Goal: Task Accomplishment & Management: Complete application form

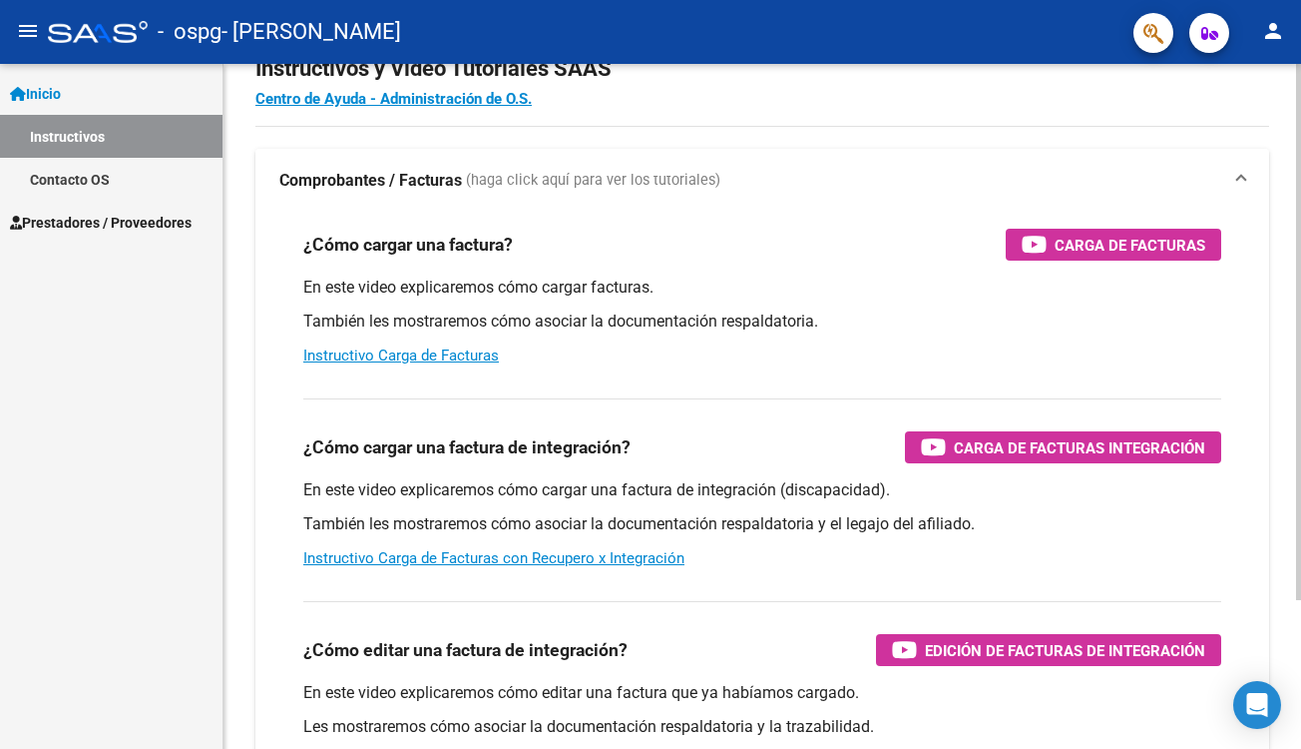
scroll to position [6, 0]
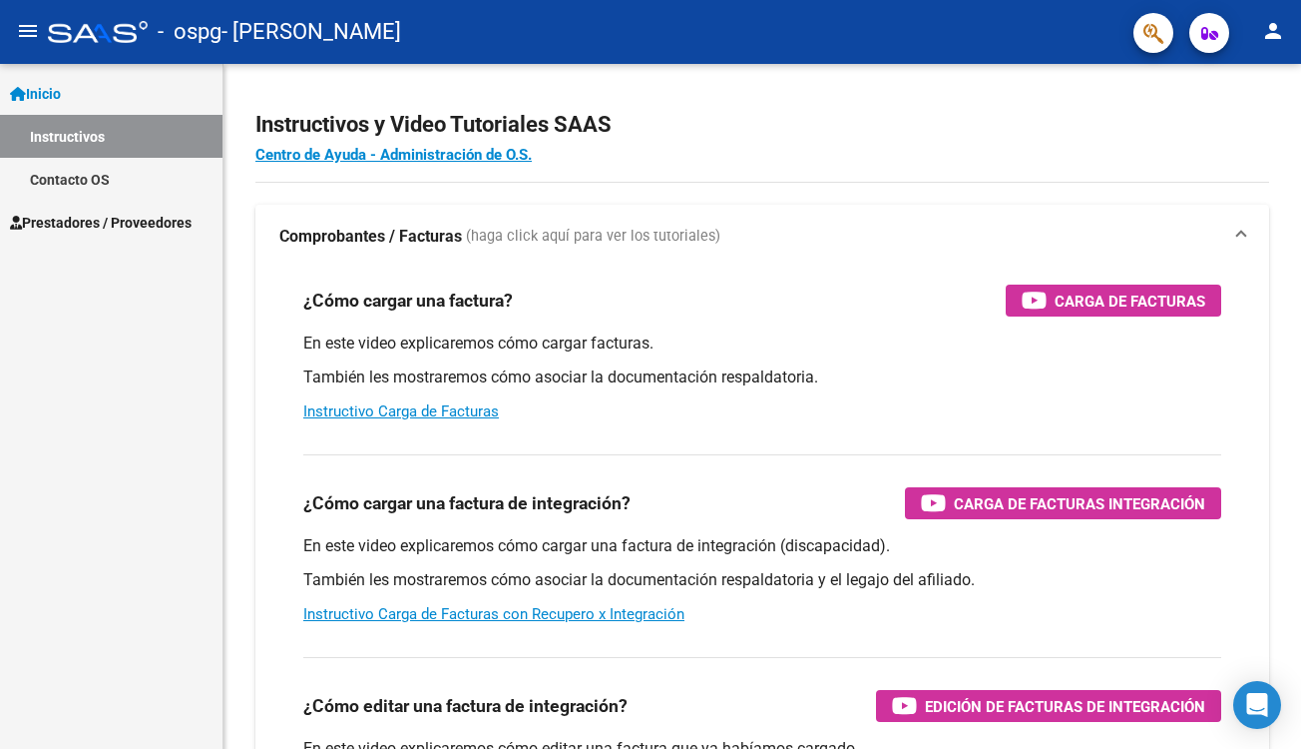
click at [153, 224] on span "Prestadores / Proveedores" at bounding box center [101, 223] width 182 height 22
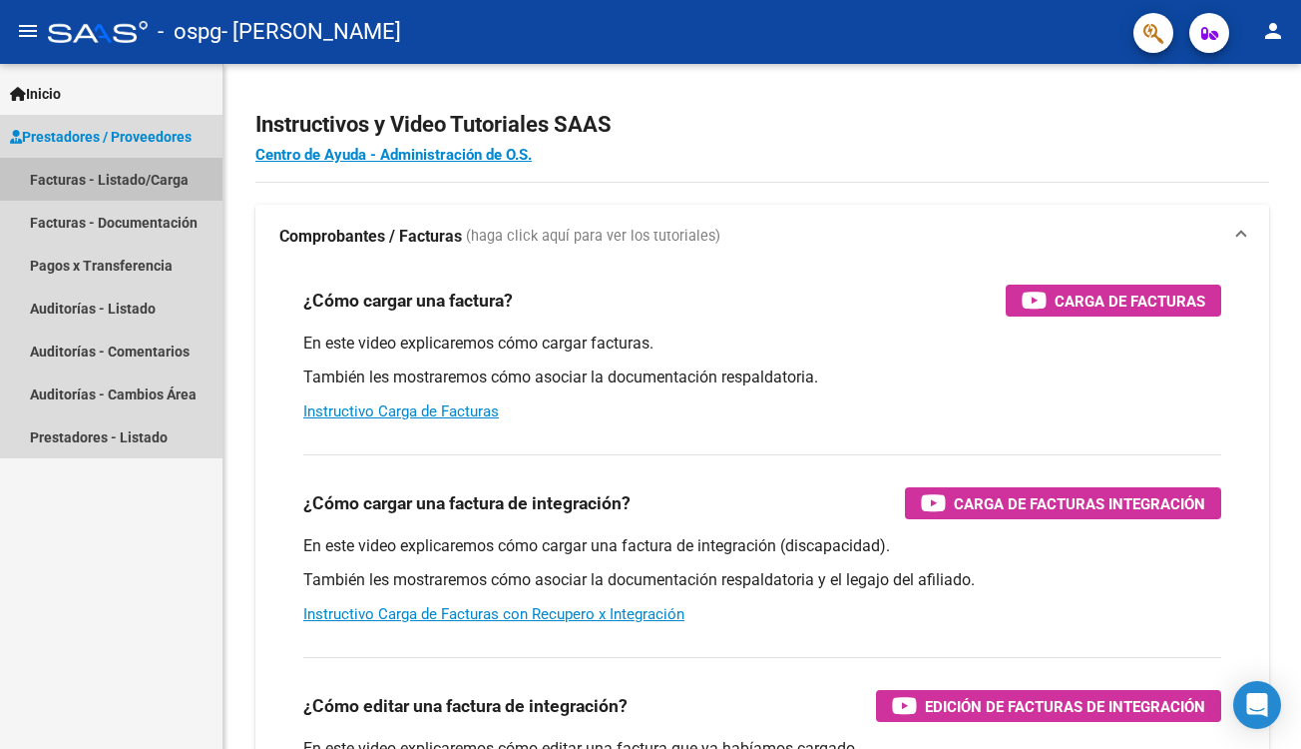
click at [160, 188] on link "Facturas - Listado/Carga" at bounding box center [111, 179] width 223 height 43
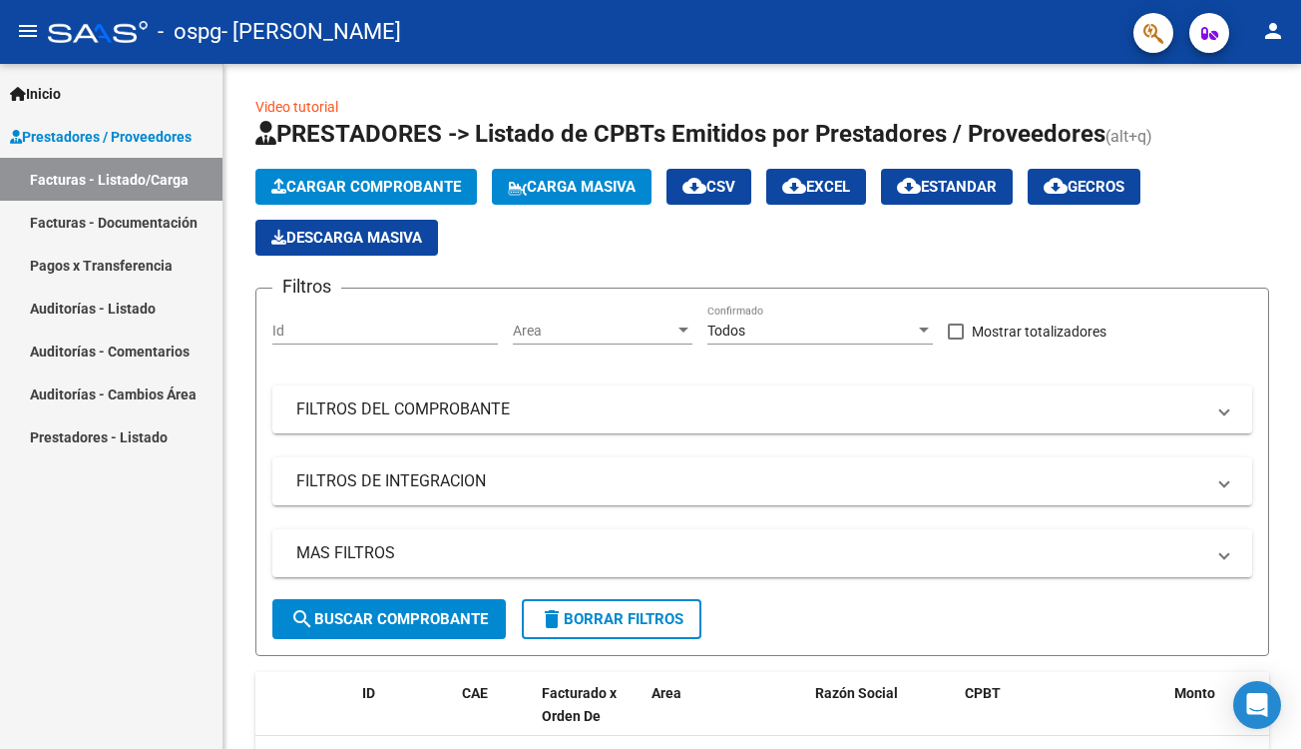
click at [206, 135] on link "Prestadores / Proveedores" at bounding box center [111, 136] width 223 height 43
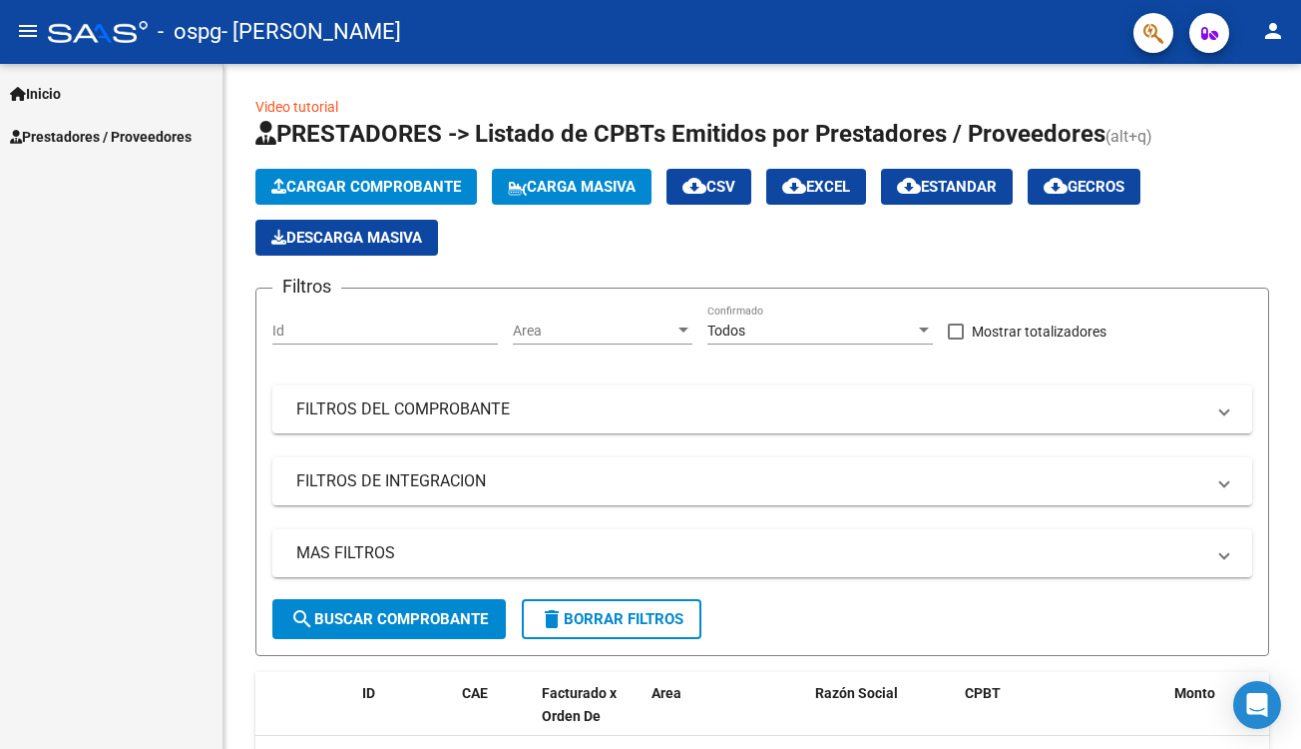
click at [163, 83] on link "Inicio" at bounding box center [111, 93] width 223 height 43
click at [112, 136] on link "Instructivos" at bounding box center [111, 136] width 223 height 43
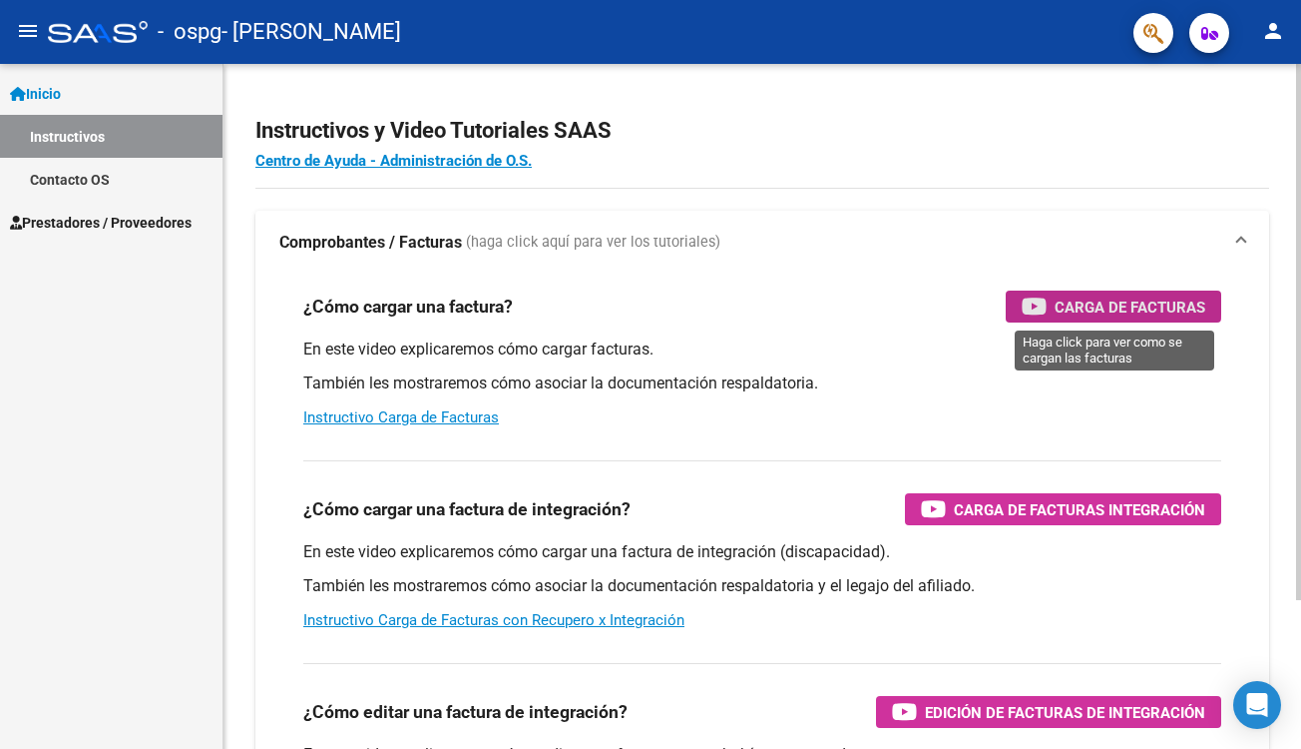
click at [1114, 299] on span "Carga de Facturas" at bounding box center [1130, 306] width 151 height 25
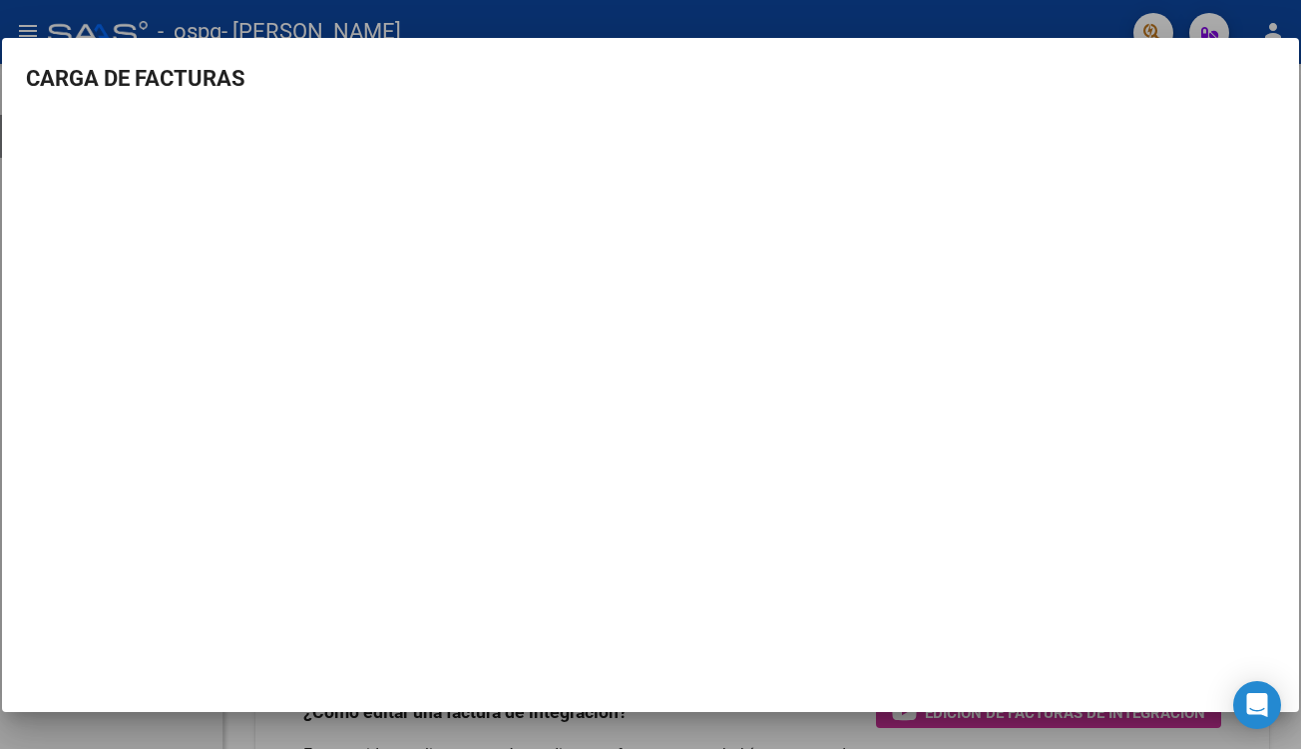
click at [548, 30] on div at bounding box center [650, 374] width 1301 height 749
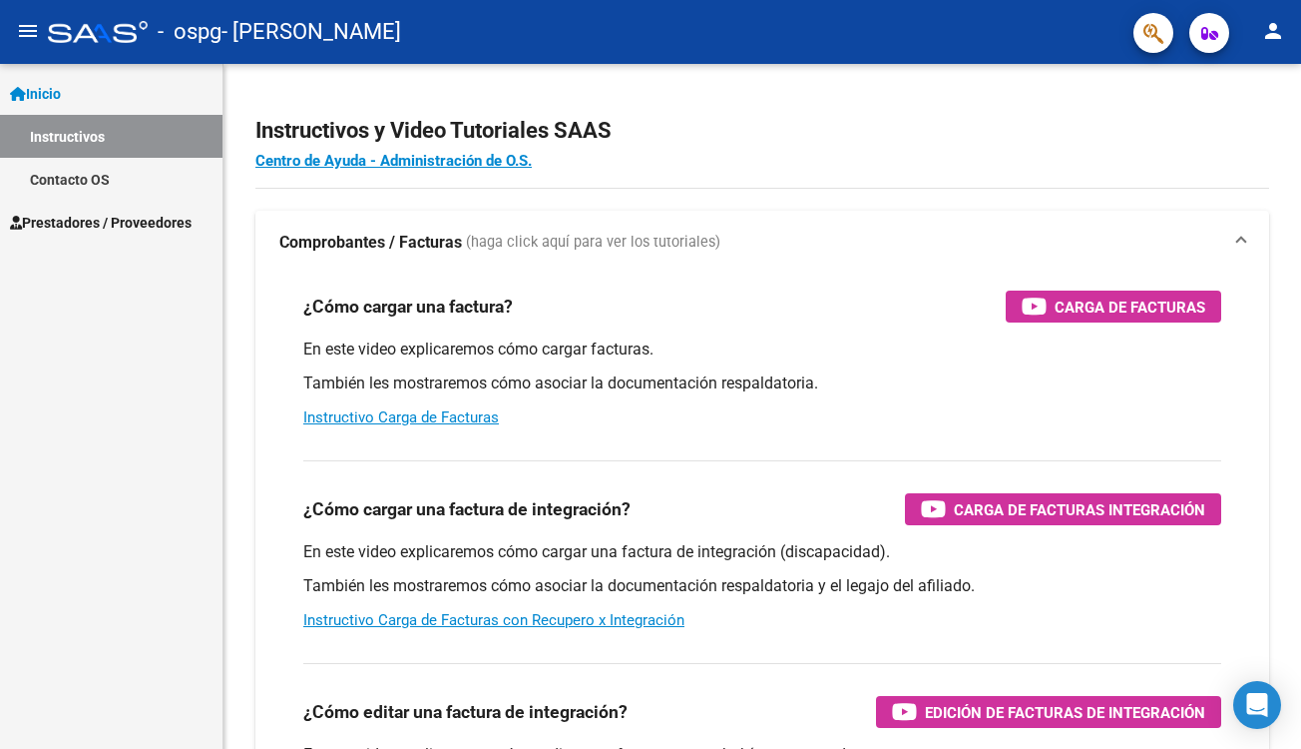
click at [178, 229] on span "Prestadores / Proveedores" at bounding box center [101, 223] width 182 height 22
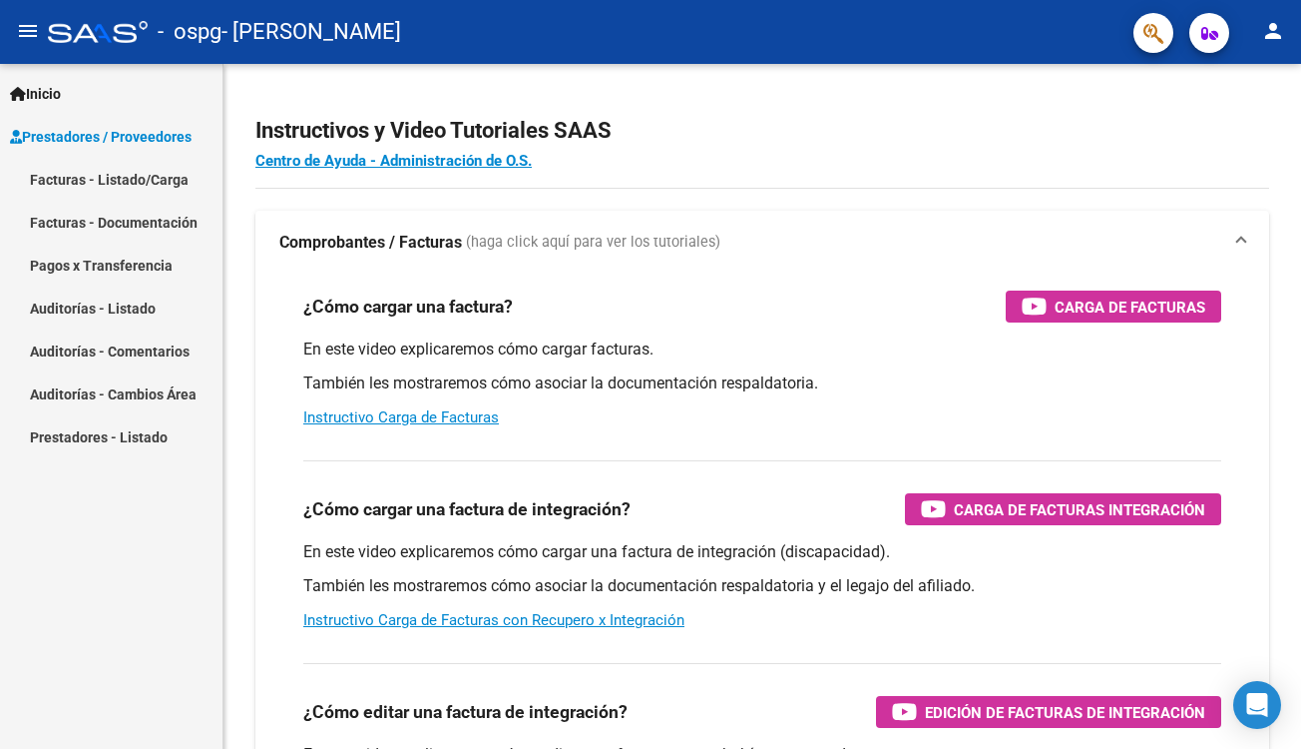
click at [118, 182] on link "Facturas - Listado/Carga" at bounding box center [111, 179] width 223 height 43
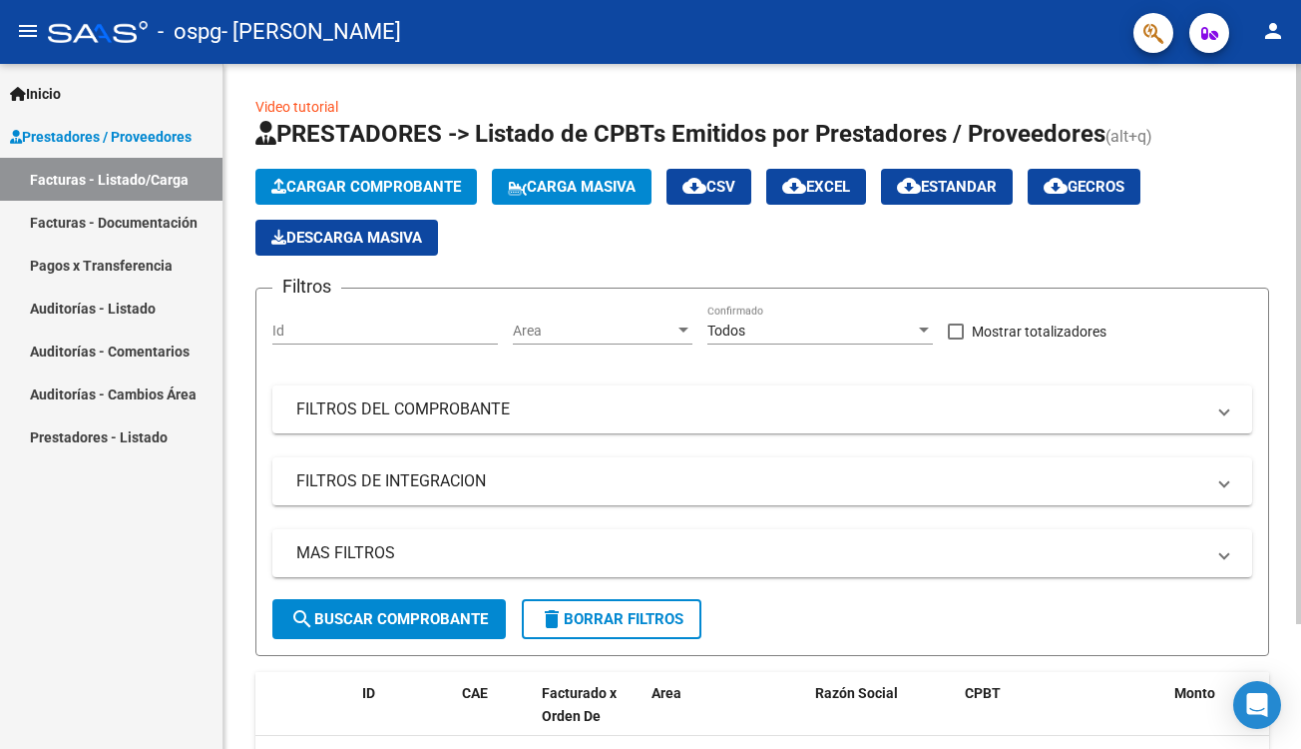
click at [362, 188] on span "Cargar Comprobante" at bounding box center [366, 187] width 190 height 18
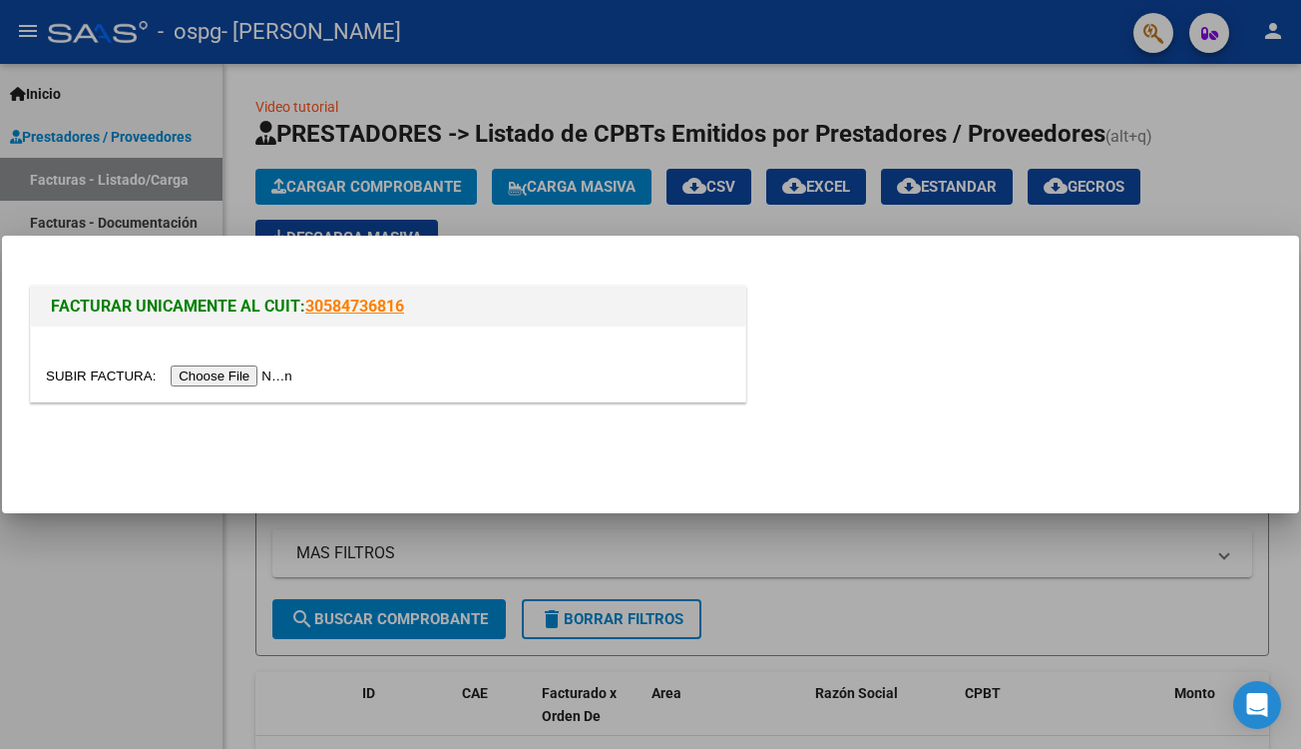
click at [227, 378] on input "file" at bounding box center [172, 375] width 253 height 21
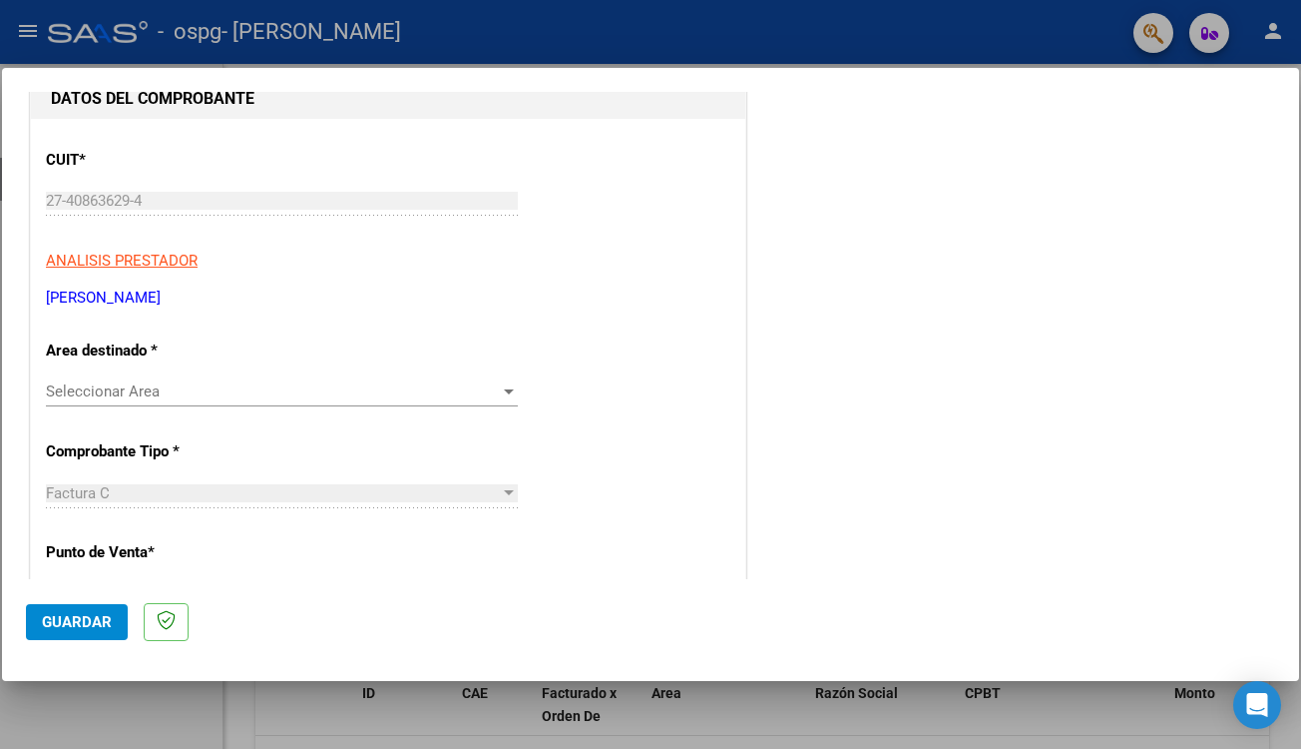
scroll to position [280, 0]
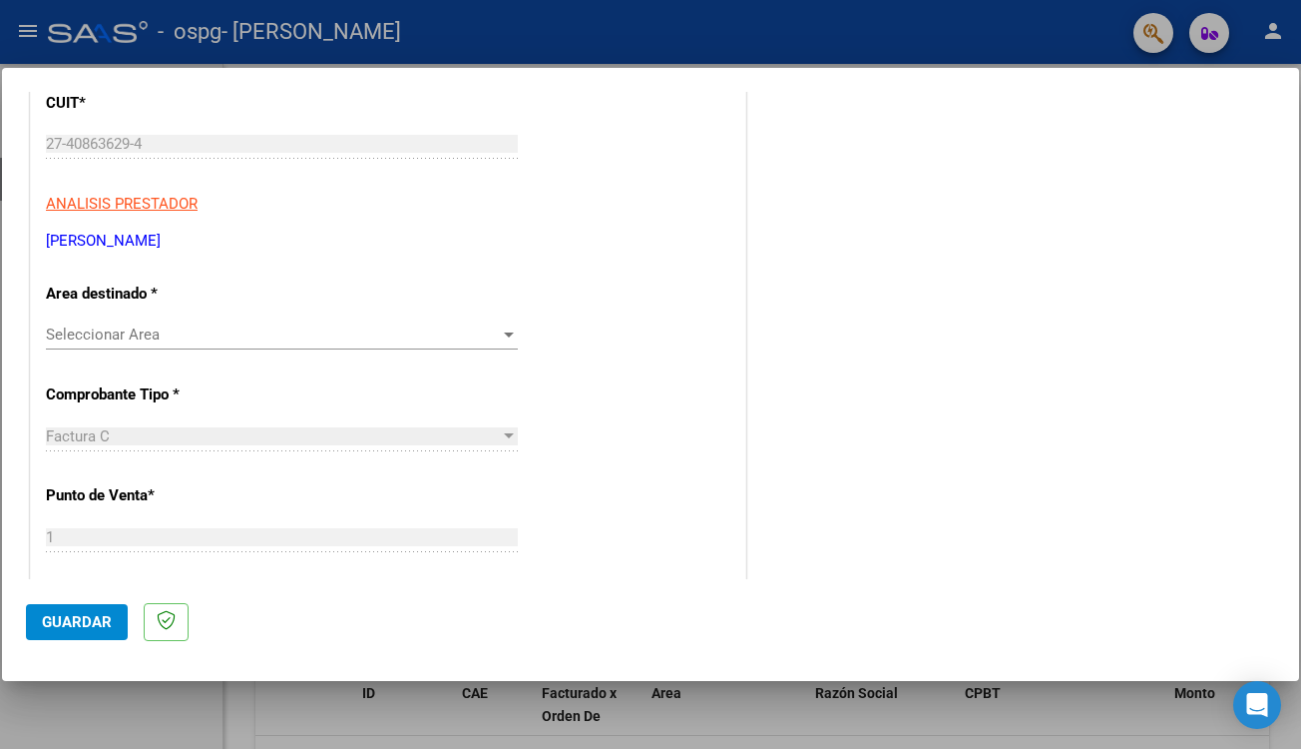
click at [514, 334] on div at bounding box center [509, 334] width 18 height 16
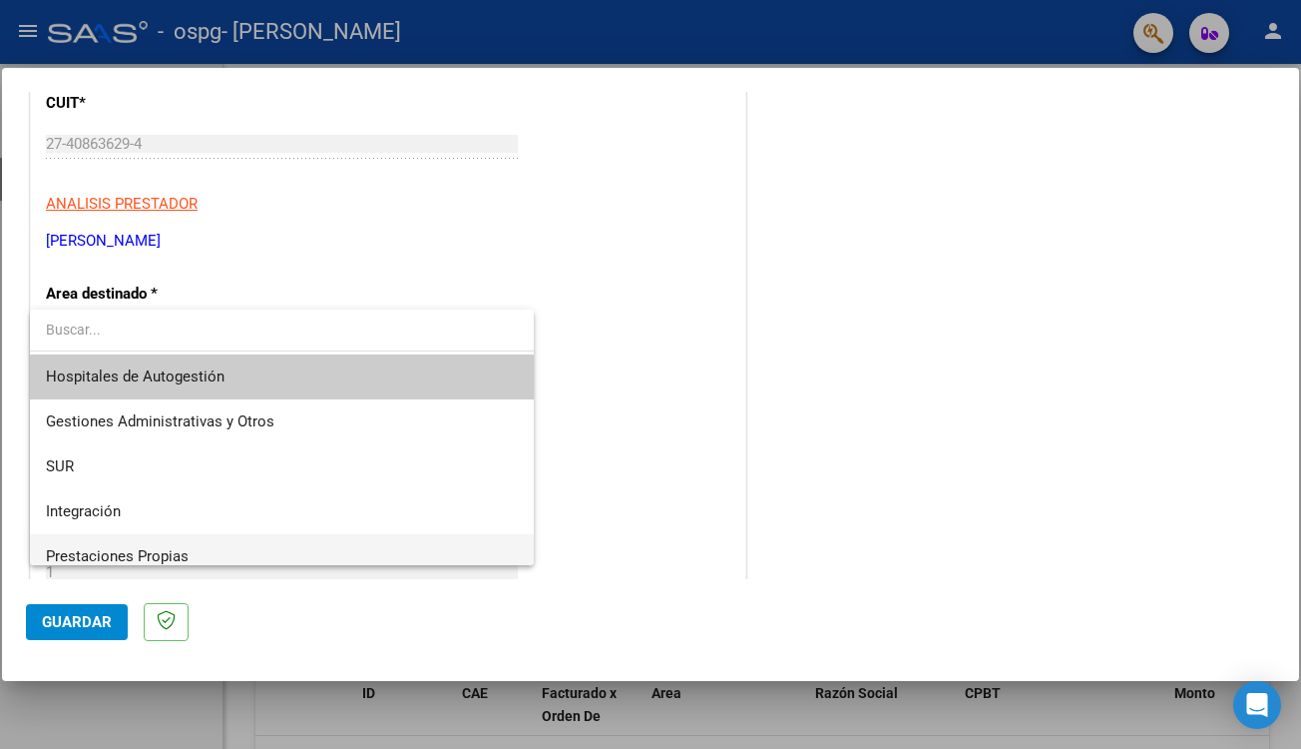
scroll to position [0, 0]
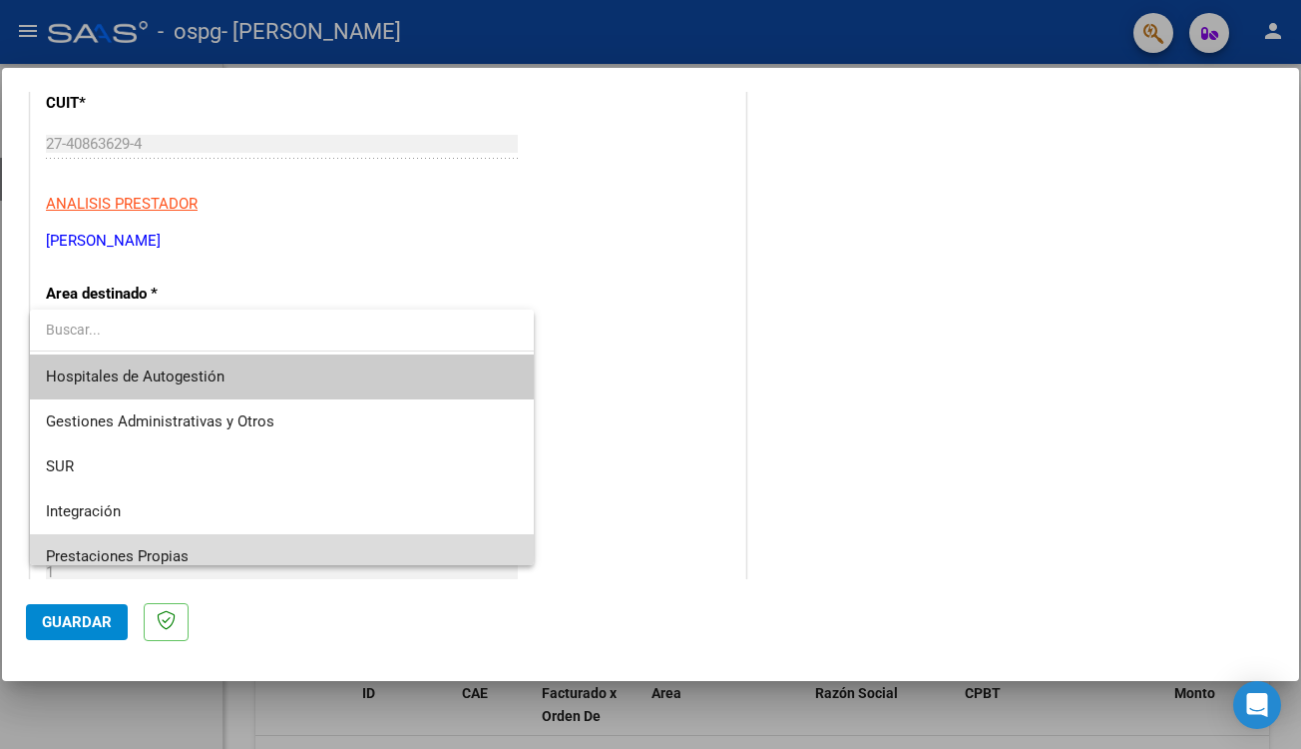
click at [306, 547] on span "Prestaciones Propias" at bounding box center [282, 556] width 472 height 45
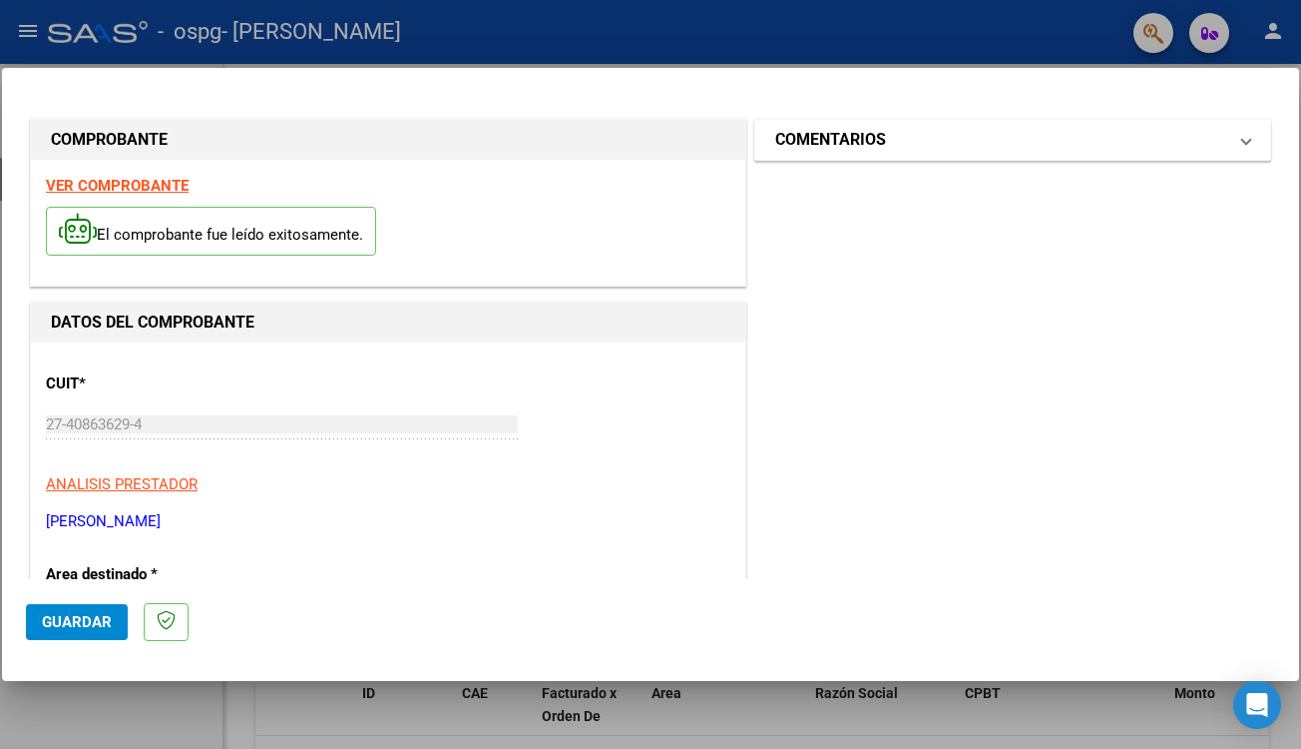
click at [930, 138] on mat-panel-title "COMENTARIOS" at bounding box center [1000, 140] width 451 height 24
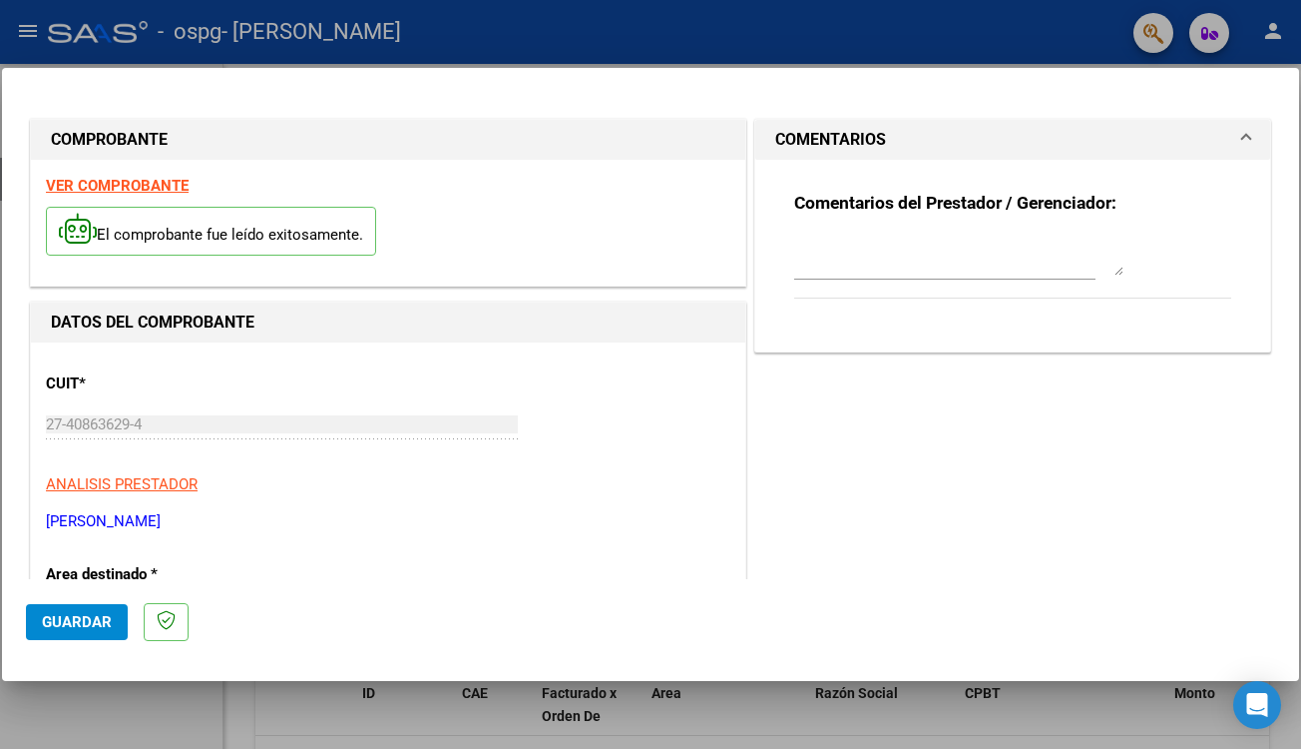
click at [888, 266] on textarea at bounding box center [958, 256] width 329 height 40
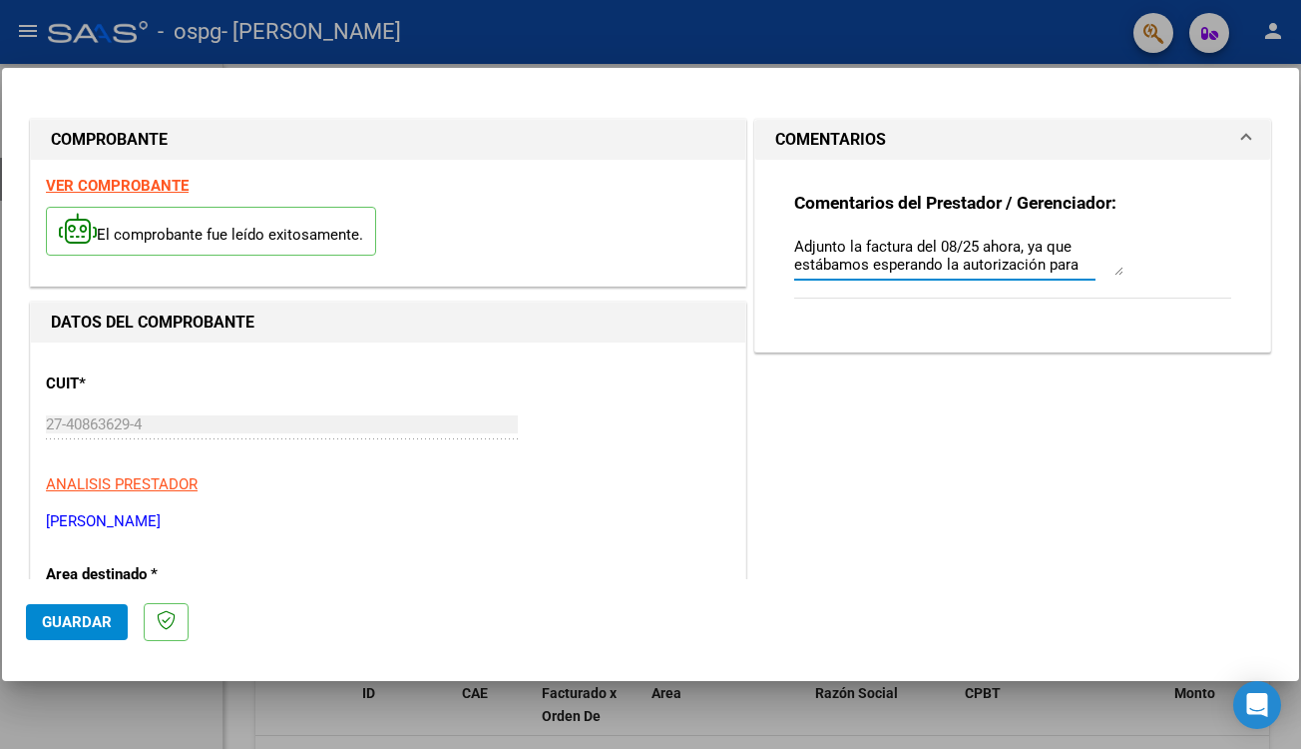
scroll to position [17, 0]
type textarea "Adjunto la factura del 08/25 ahora, ya que estábamos esperando la autorización …"
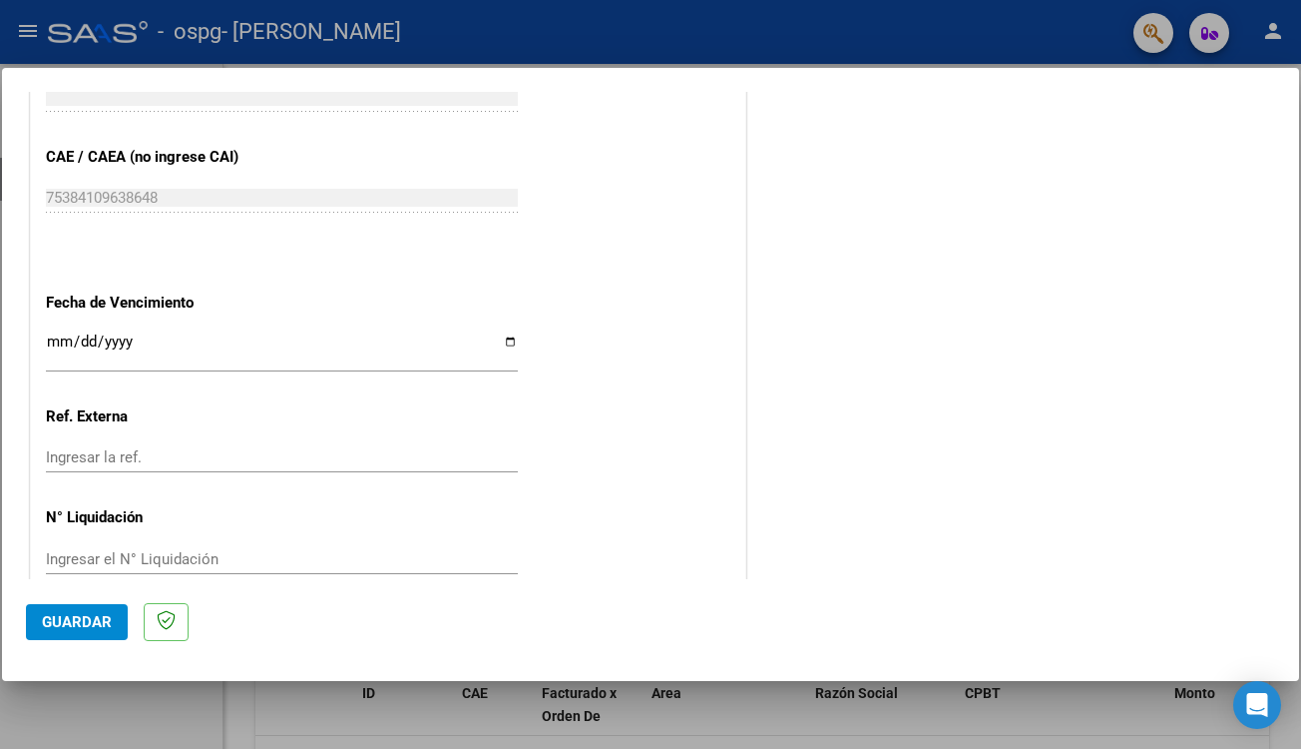
scroll to position [1035, 0]
click at [97, 622] on span "Guardar" at bounding box center [77, 622] width 70 height 18
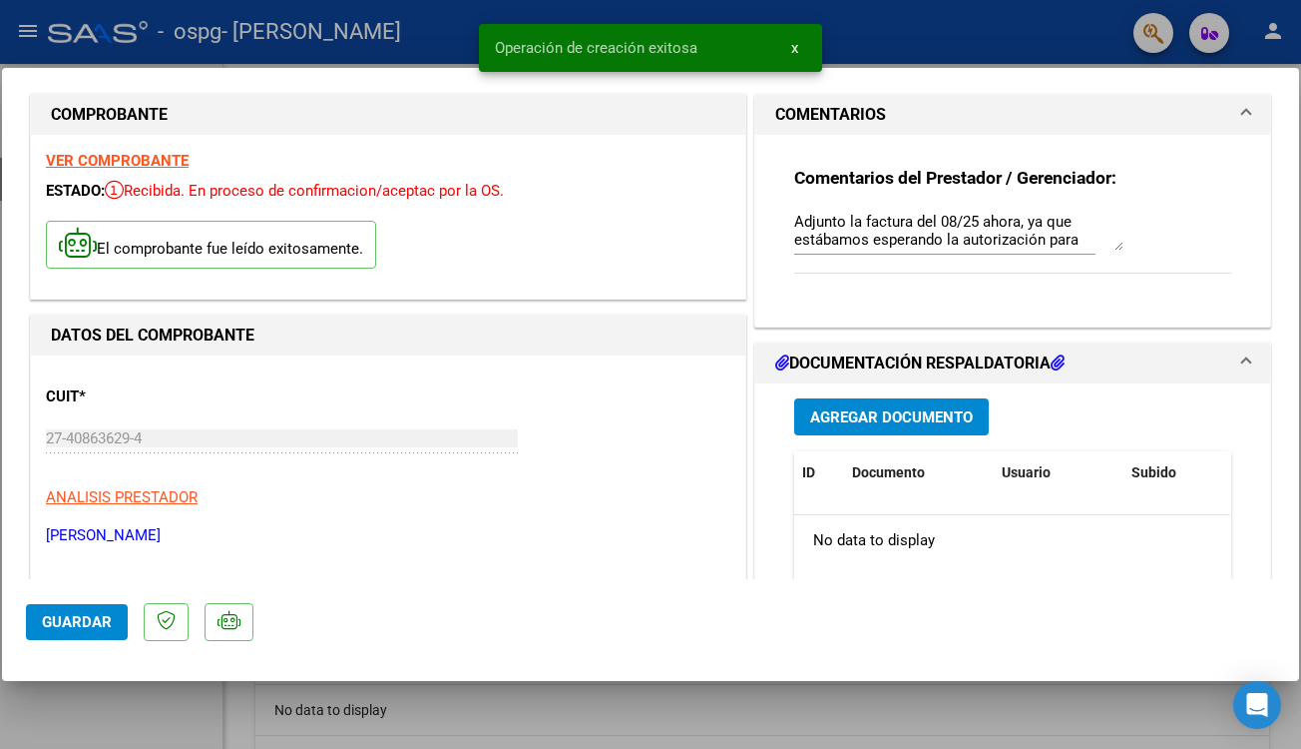
scroll to position [26, 0]
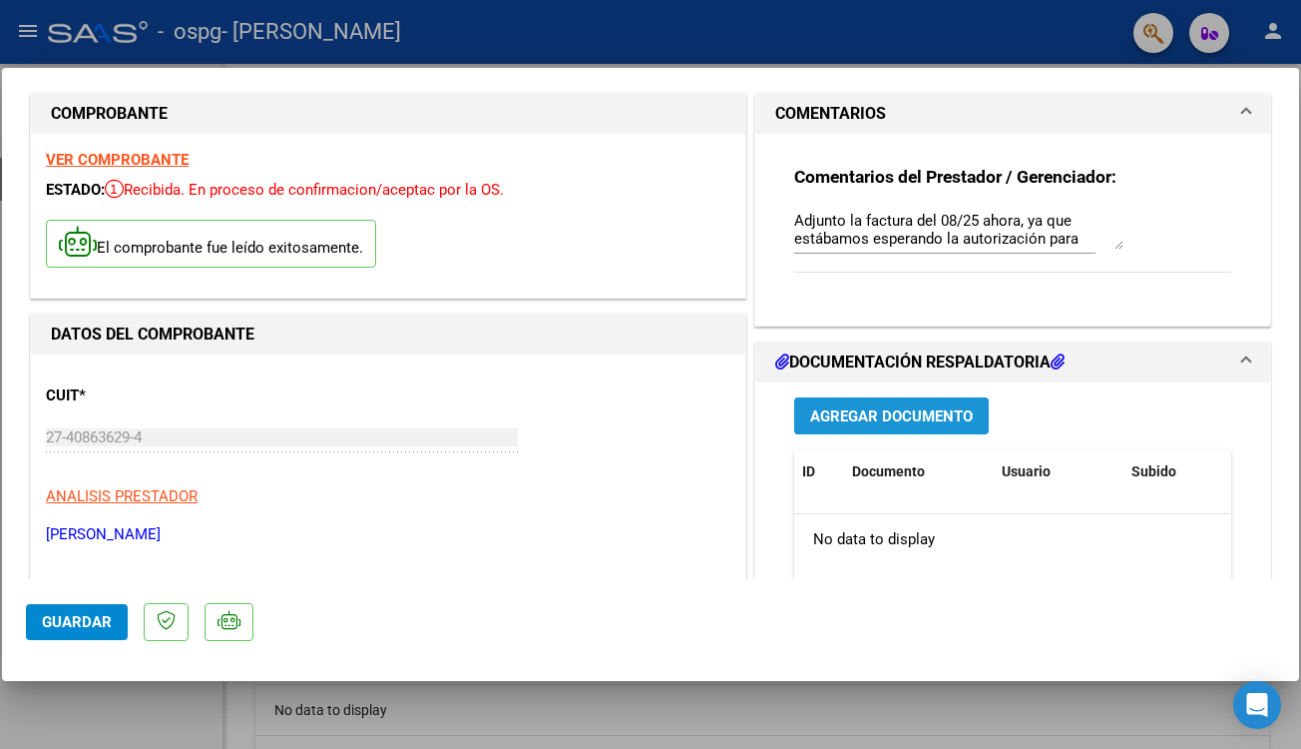
click at [962, 415] on span "Agregar Documento" at bounding box center [891, 416] width 163 height 18
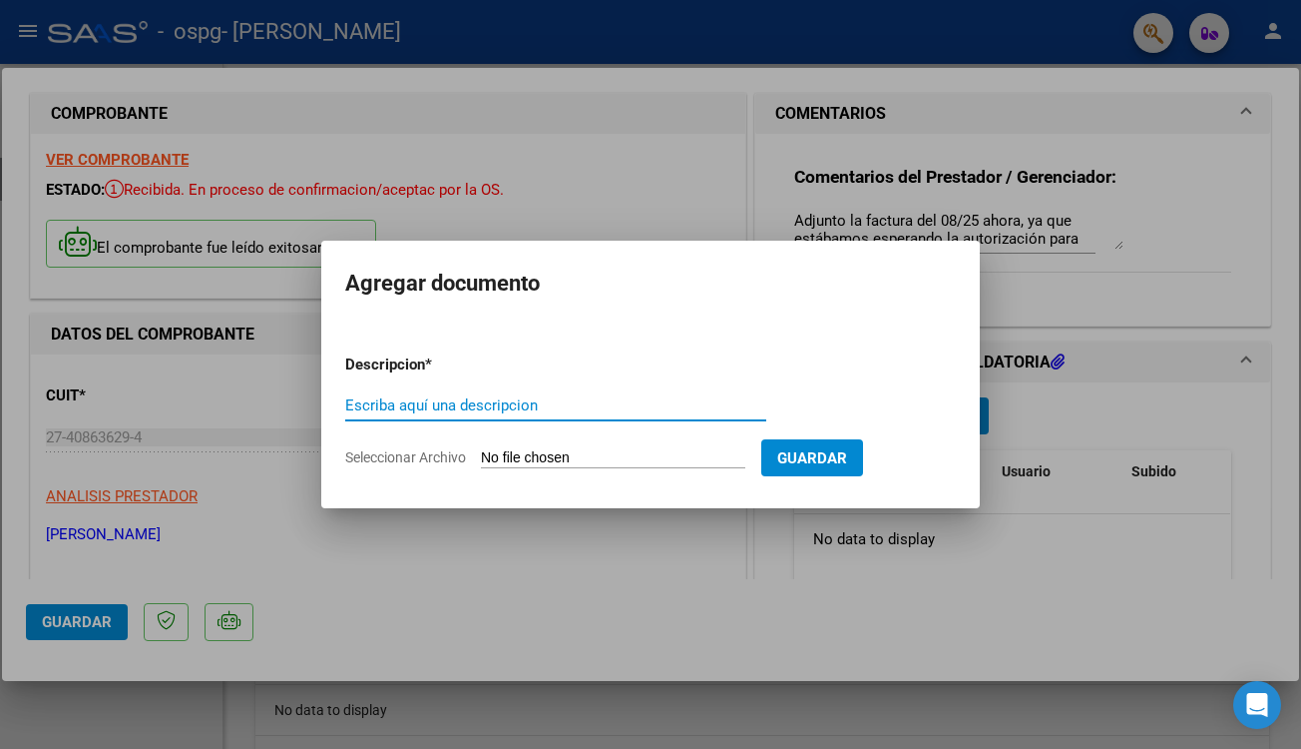
click at [585, 459] on input "Seleccionar Archivo" at bounding box center [613, 458] width 264 height 19
type input "C:\fakepath\[PERSON_NAME].08.pdf"
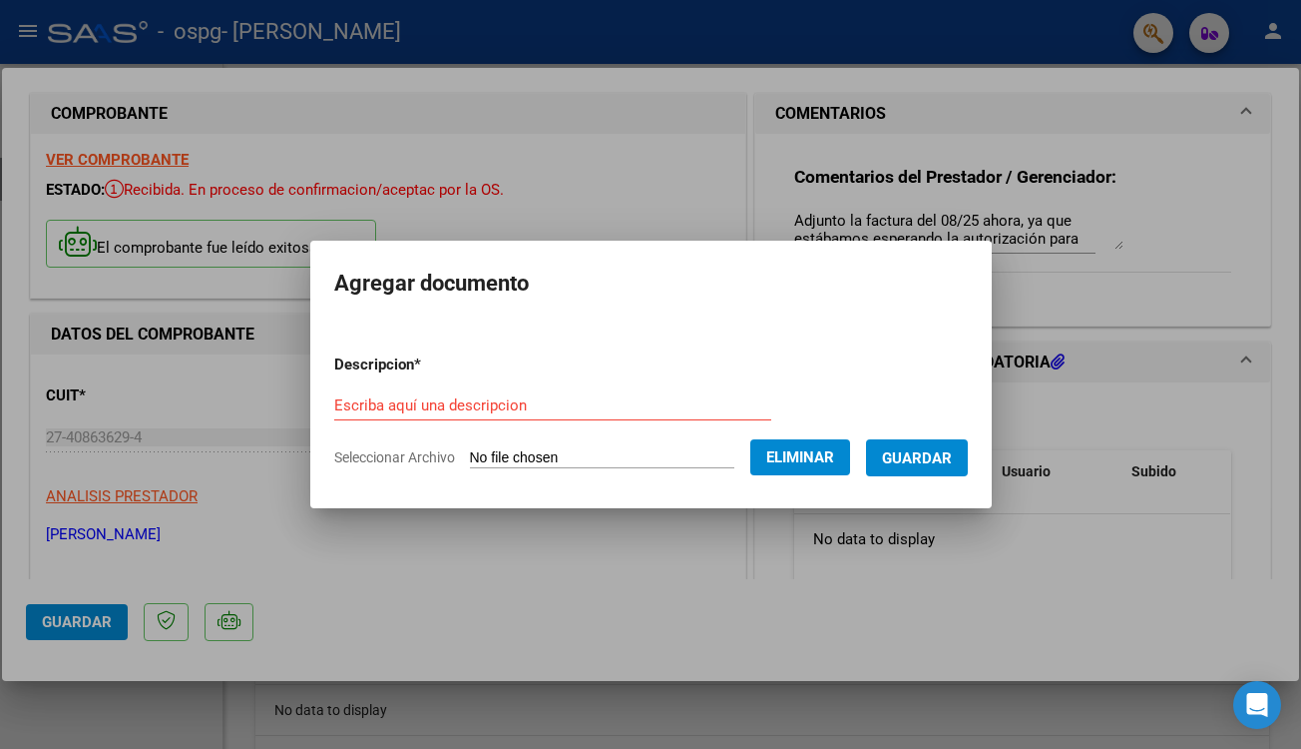
click at [424, 457] on span "Seleccionar Archivo" at bounding box center [394, 457] width 121 height 16
click at [952, 450] on span "Guardar" at bounding box center [917, 458] width 70 height 18
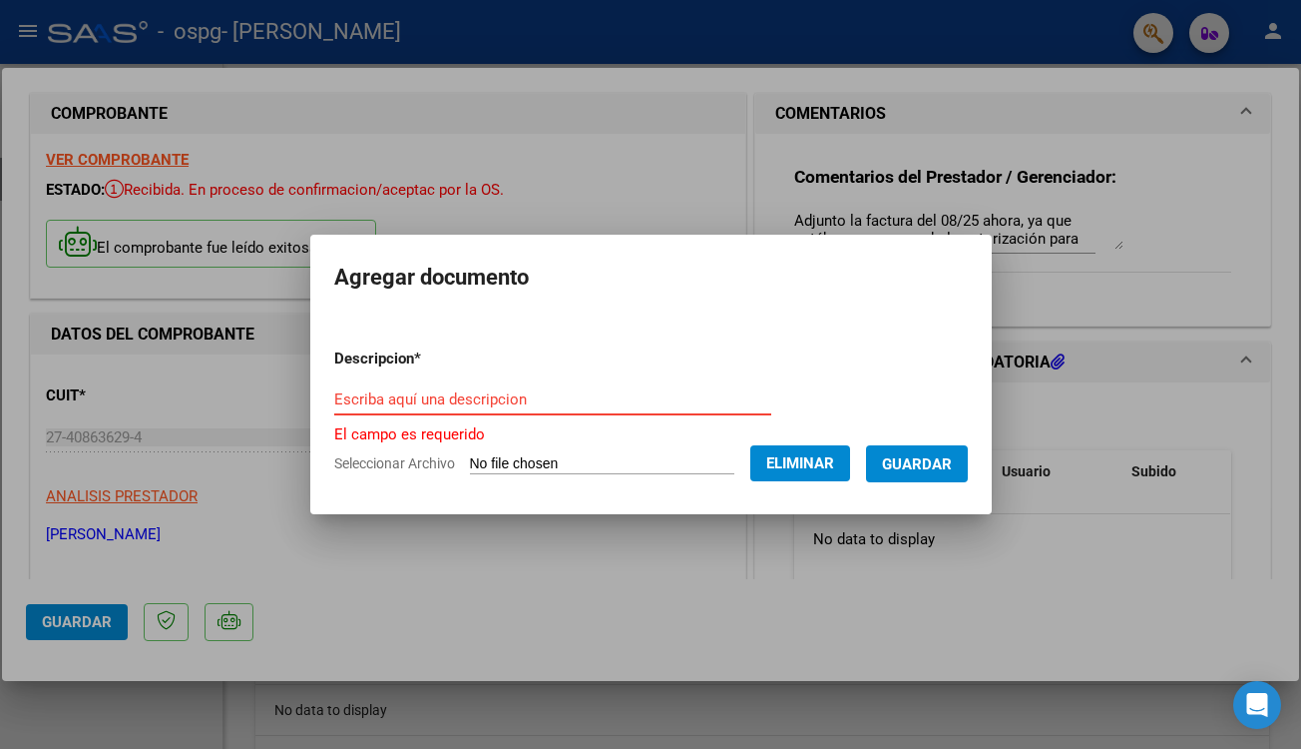
click at [531, 400] on input "Escriba aquí una descripcion" at bounding box center [552, 399] width 437 height 18
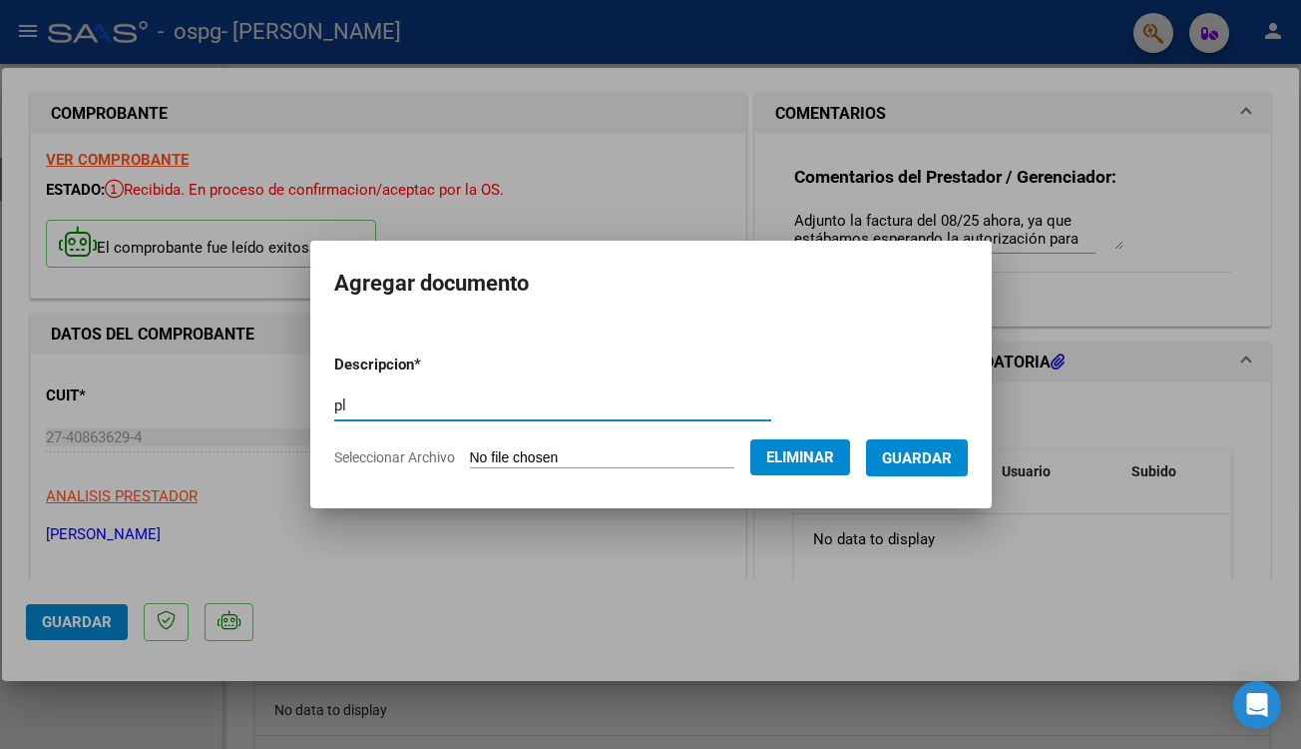
type input "p"
type input "Planilla de asistencia"
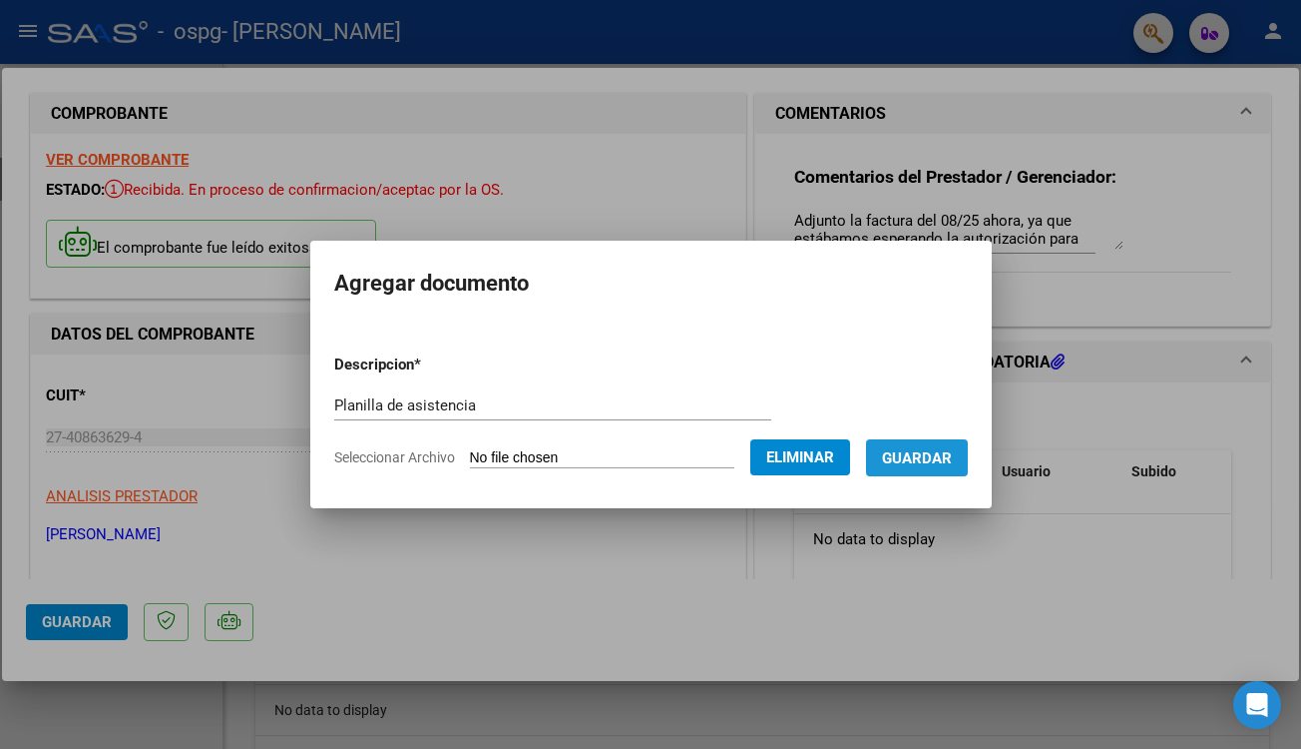
click at [952, 456] on span "Guardar" at bounding box center [917, 458] width 70 height 18
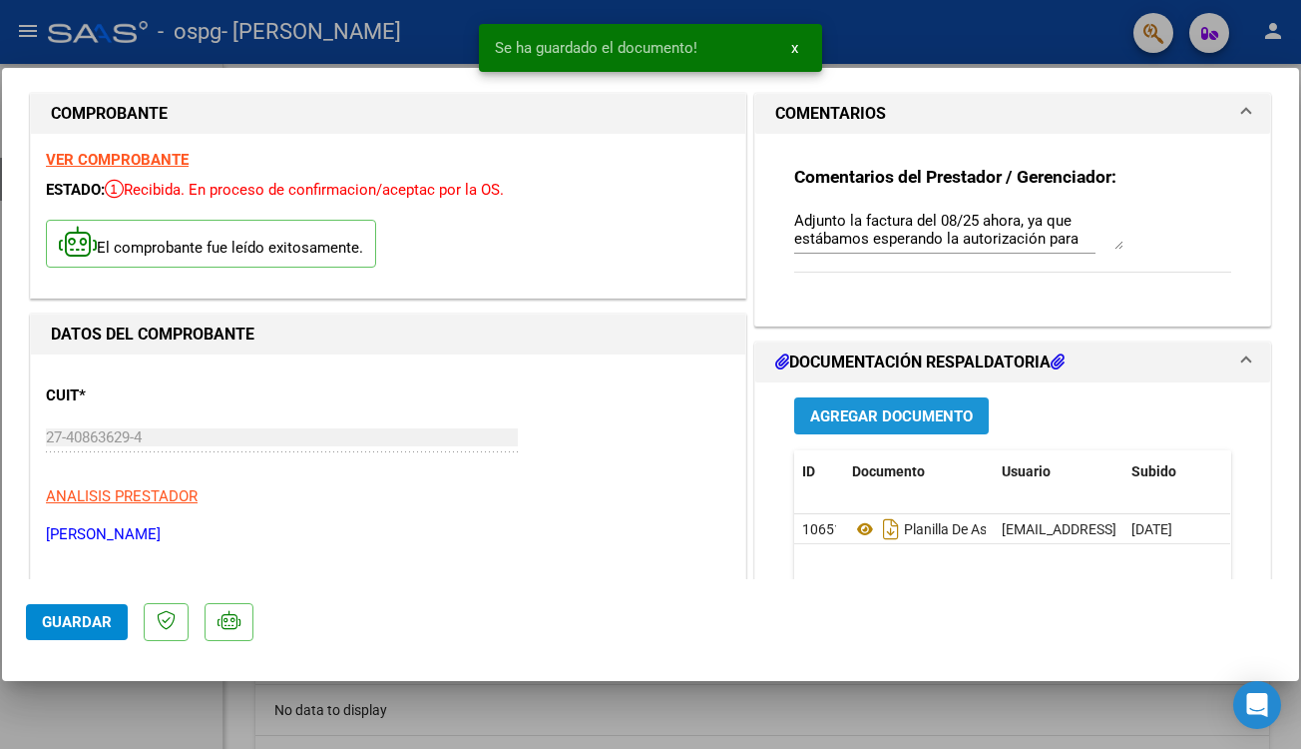
click at [915, 409] on span "Agregar Documento" at bounding box center [891, 416] width 163 height 18
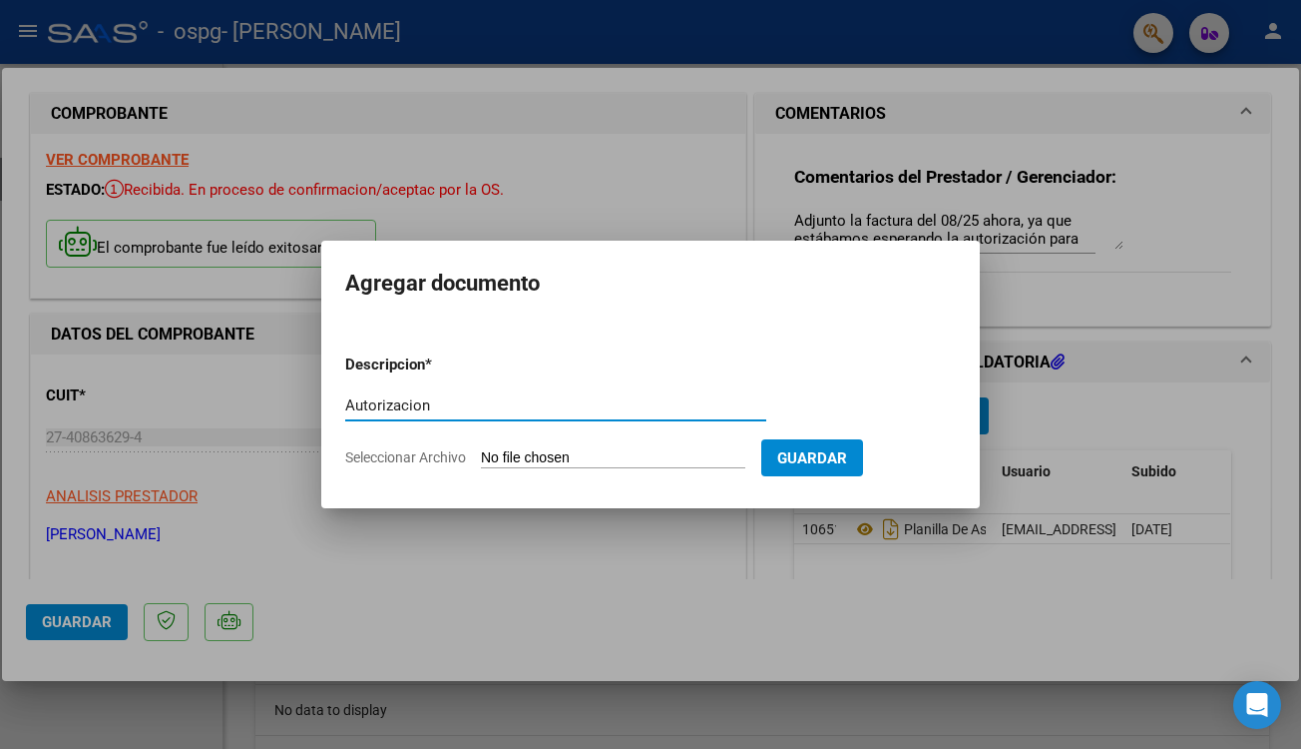
type input "Autorización"
drag, startPoint x: 589, startPoint y: 396, endPoint x: 607, endPoint y: 461, distance: 67.3
click at [607, 461] on input "Seleccionar Archivo" at bounding box center [613, 458] width 264 height 19
type input "C:\fakepath\[PERSON_NAME].Autorizacion.pdf"
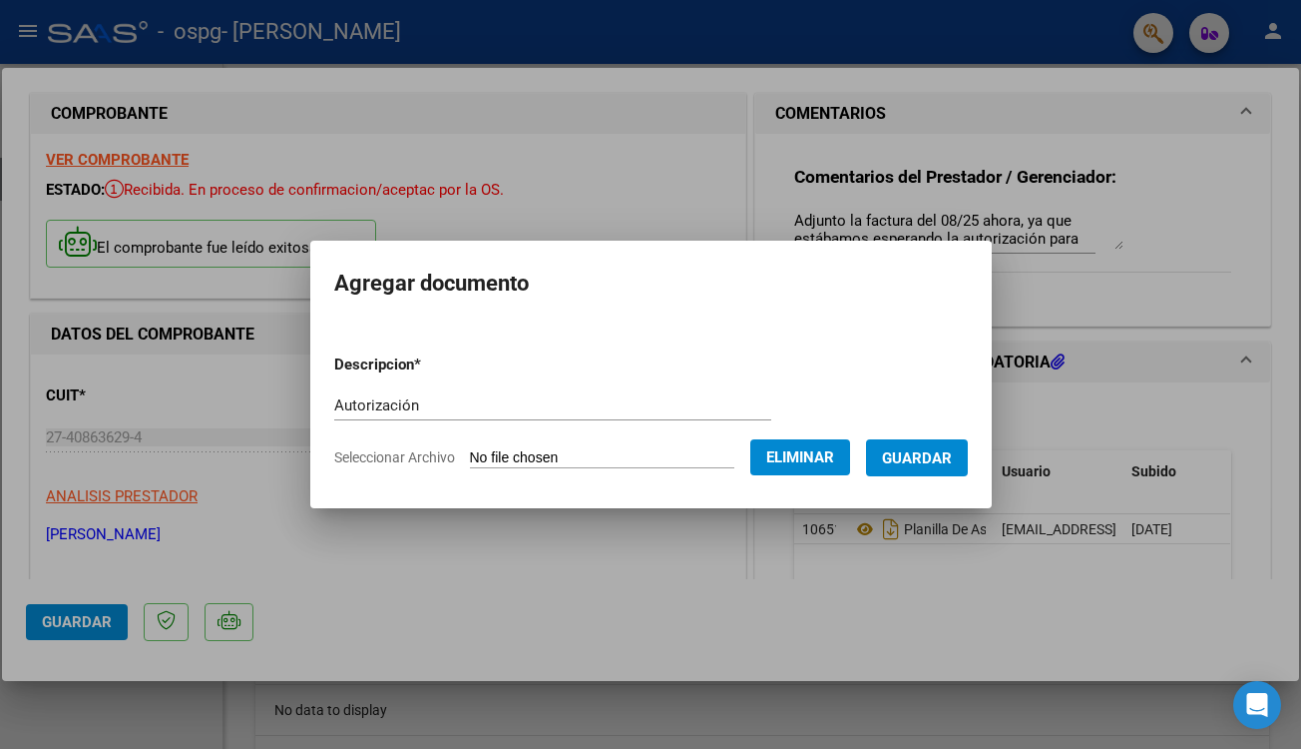
click at [952, 450] on span "Guardar" at bounding box center [917, 458] width 70 height 18
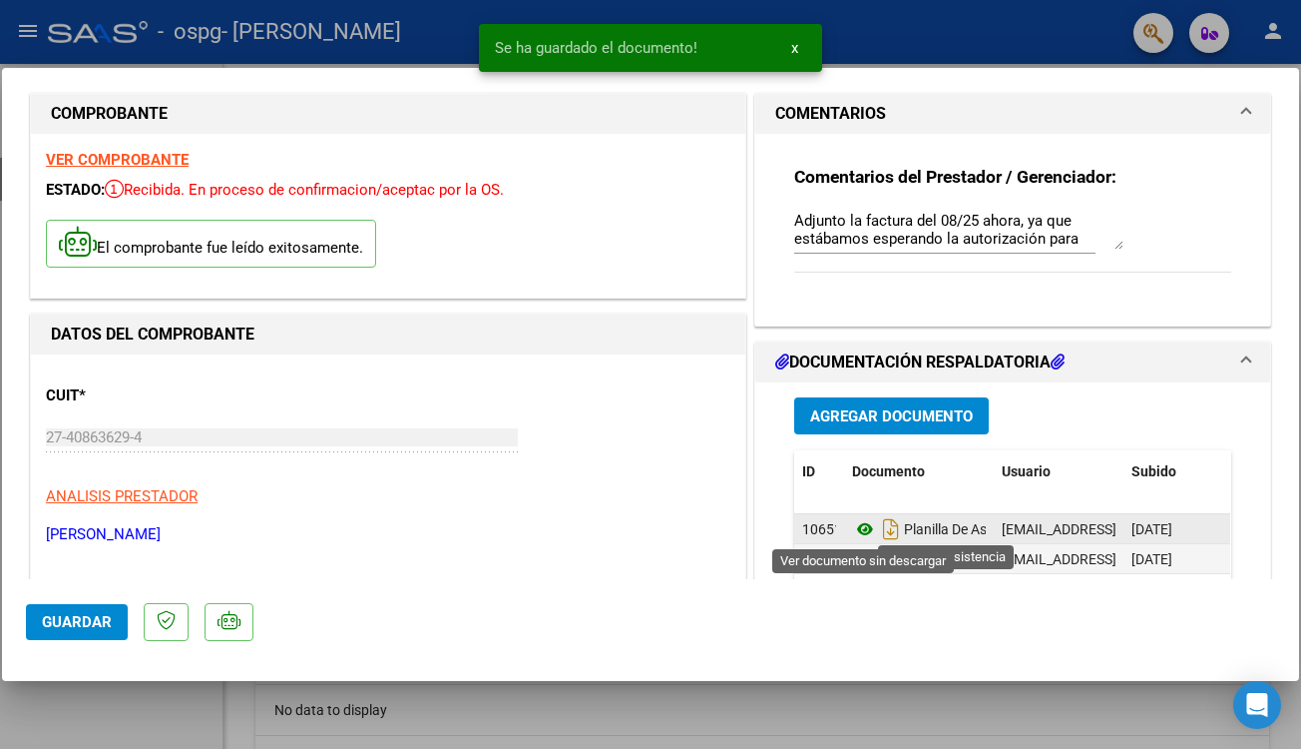
click at [867, 530] on icon at bounding box center [865, 529] width 26 height 24
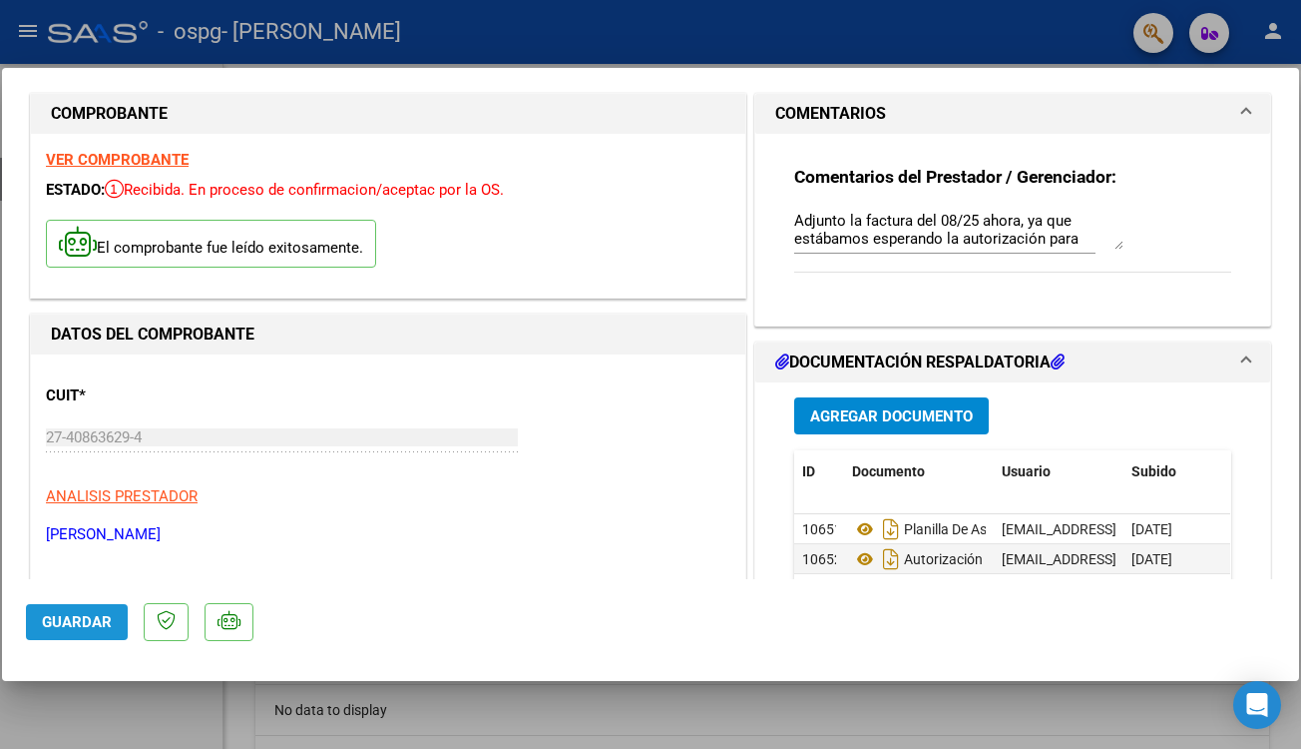
click at [115, 618] on button "Guardar" at bounding box center [77, 622] width 102 height 36
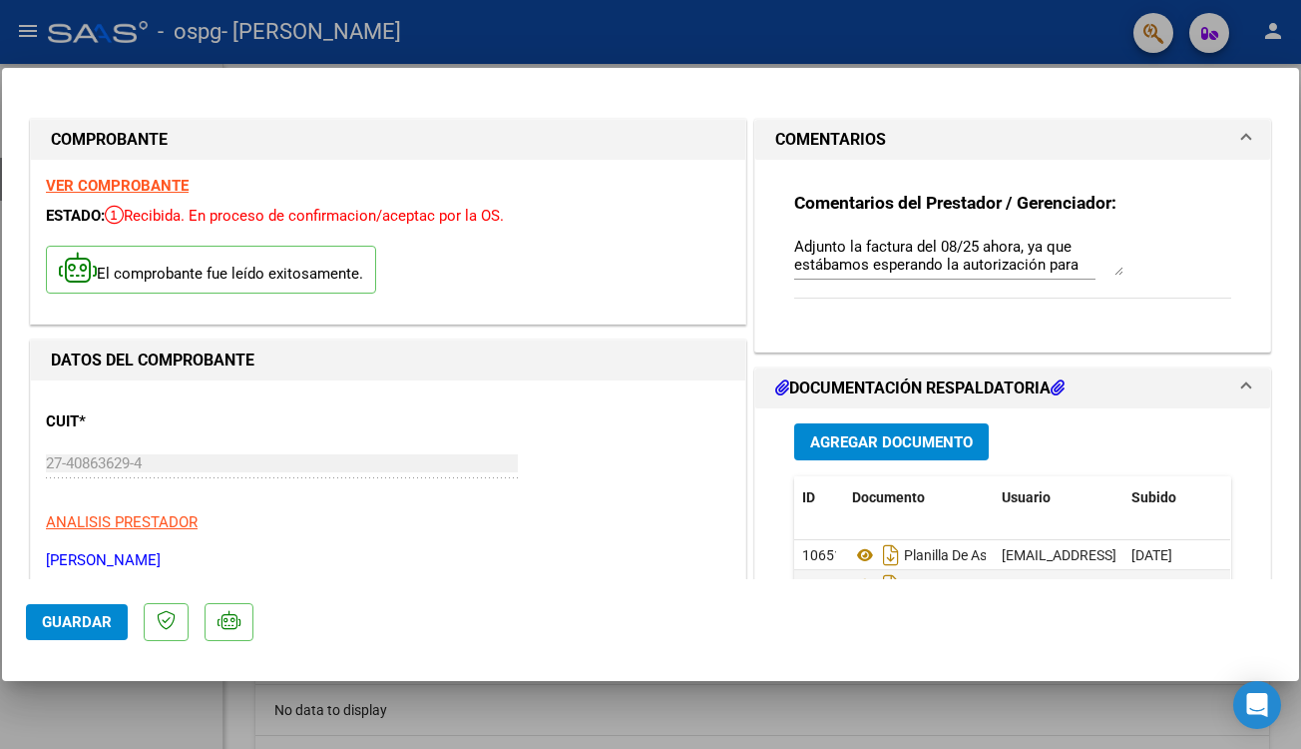
scroll to position [0, 0]
click at [149, 184] on strong "VER COMPROBANTE" at bounding box center [117, 186] width 143 height 18
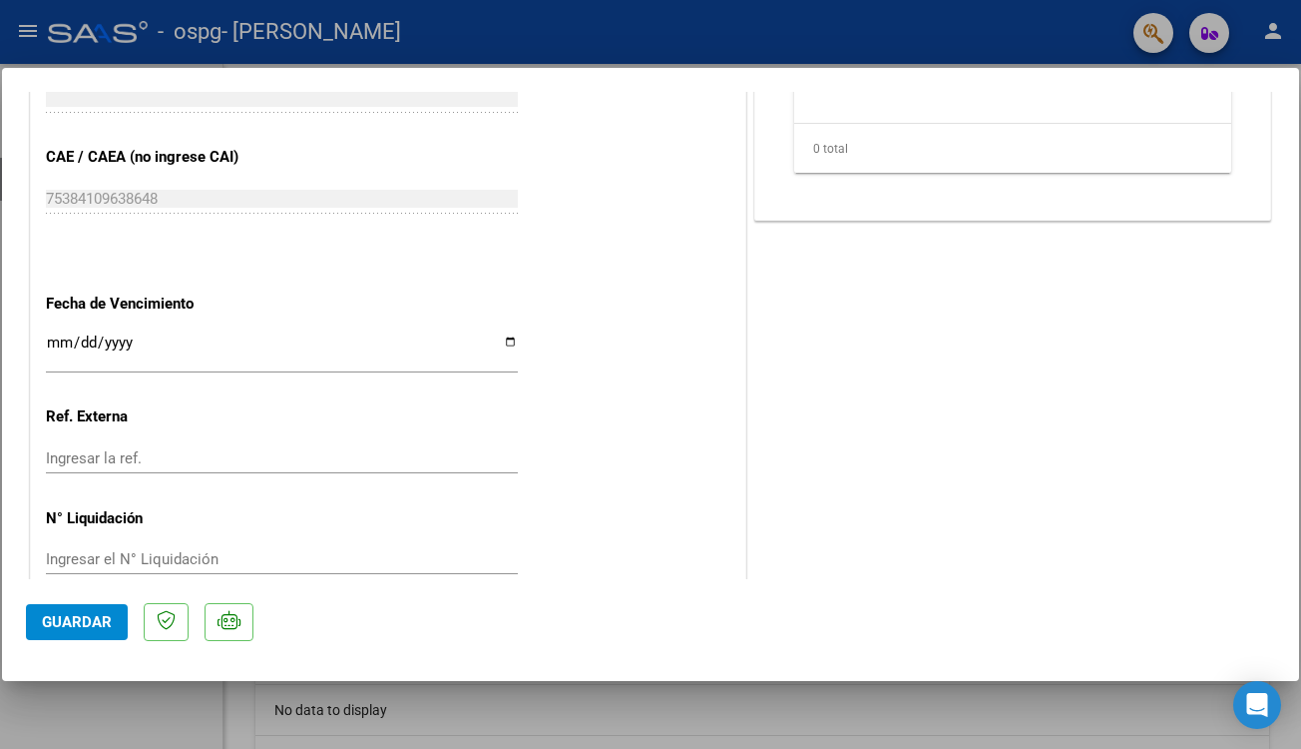
scroll to position [1073, 0]
click at [59, 627] on span "Guardar" at bounding box center [77, 622] width 70 height 18
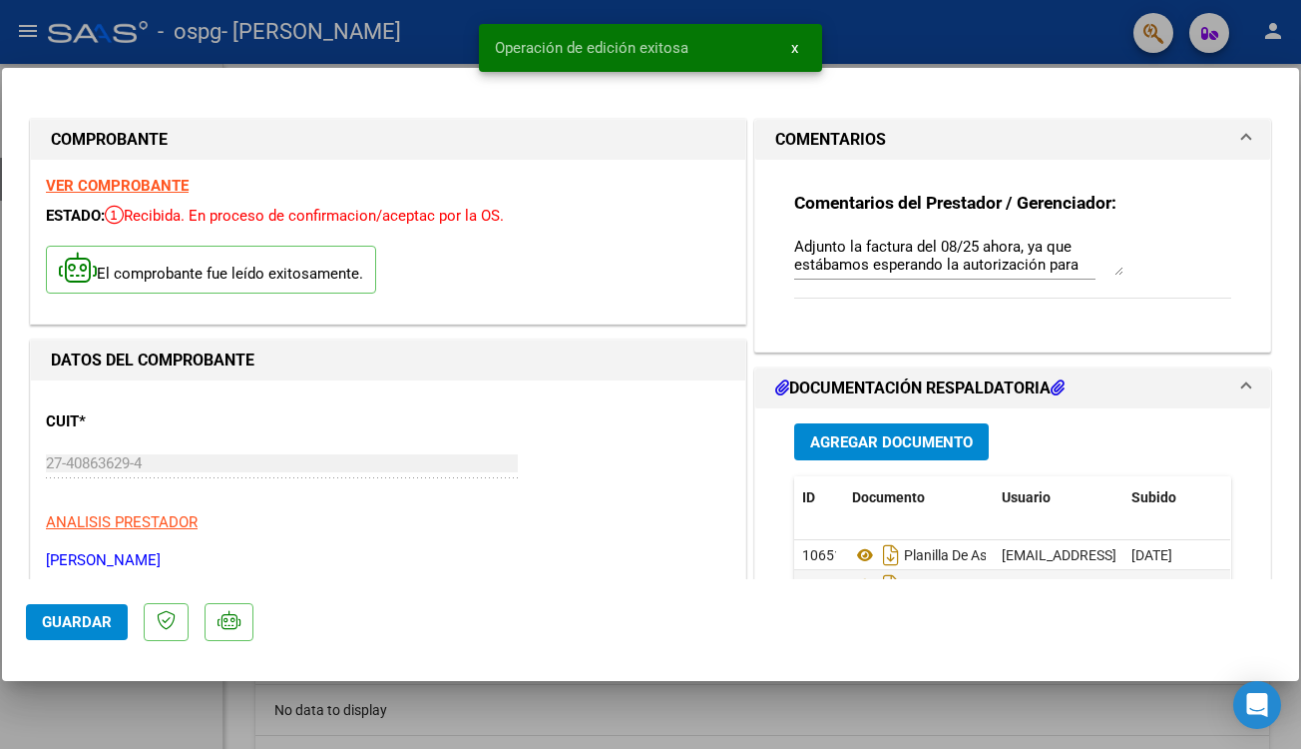
scroll to position [0, 0]
click at [1126, 88] on mat-dialog-container "COMPROBANTE VER COMPROBANTE ESTADO: Recibida. En proceso de confirmacion/acepta…" at bounding box center [650, 374] width 1297 height 613
